Goal: Task Accomplishment & Management: Manage account settings

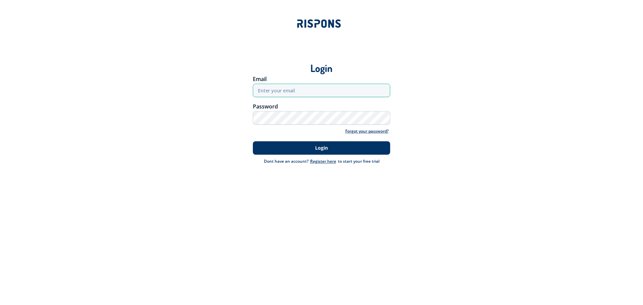
click at [283, 87] on input "email" at bounding box center [321, 90] width 137 height 13
type input "[EMAIL_ADDRESS][DOMAIN_NAME]"
click at [253, 141] on button "Login" at bounding box center [321, 147] width 137 height 13
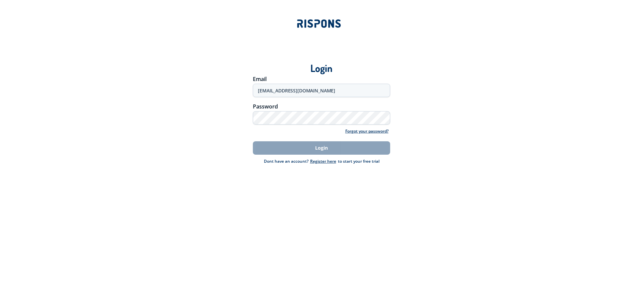
click at [404, 182] on div "Login Email [EMAIL_ADDRESS][DOMAIN_NAME] Password Forgot your password? Login D…" at bounding box center [321, 152] width 643 height 305
click at [440, 167] on div "Login Email [EMAIL_ADDRESS][DOMAIN_NAME] Password Forgot your password? Login D…" at bounding box center [321, 111] width 643 height 132
click at [440, 166] on div "Login Email [EMAIL_ADDRESS][DOMAIN_NAME] Password Forgot your password? Login D…" at bounding box center [321, 111] width 643 height 132
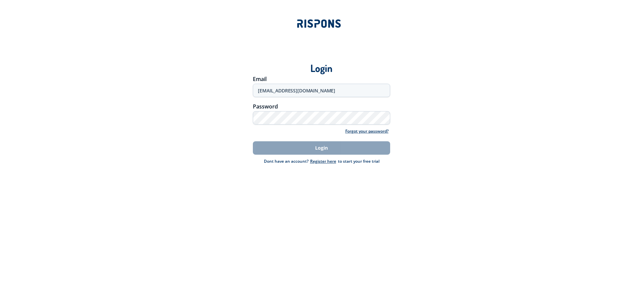
click at [415, 47] on div "Login Email [EMAIL_ADDRESS][DOMAIN_NAME] Password Forgot your password? Login D…" at bounding box center [321, 105] width 469 height 120
